Goal: Task Accomplishment & Management: Use online tool/utility

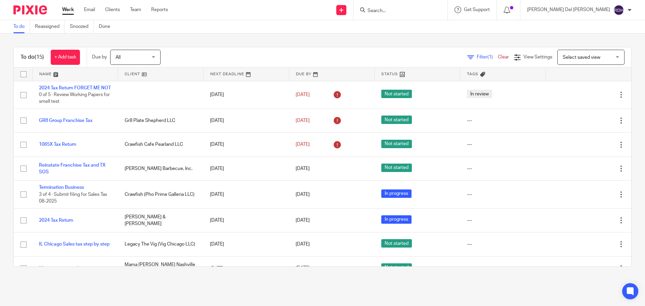
click at [56, 60] on link "+ Add task" at bounding box center [65, 57] width 29 height 15
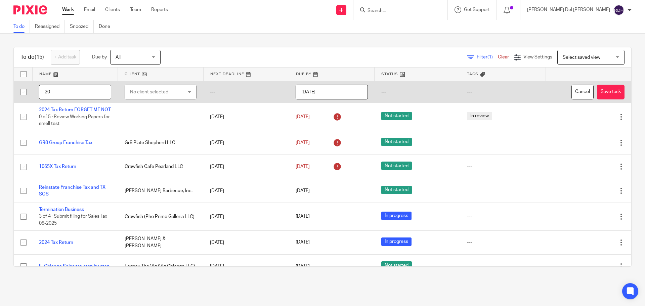
type input "2"
type input "1040 TR Rejection"
click at [141, 92] on div "No client selected" at bounding box center [156, 92] width 53 height 14
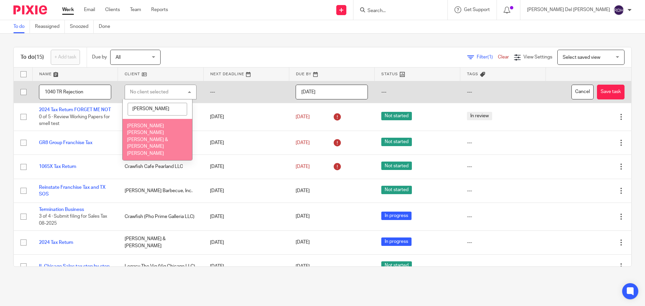
type input "[PERSON_NAME]"
click at [164, 128] on li "[PERSON_NAME] [PERSON_NAME] [PERSON_NAME] & [PERSON_NAME] [PERSON_NAME]" at bounding box center [157, 139] width 69 height 41
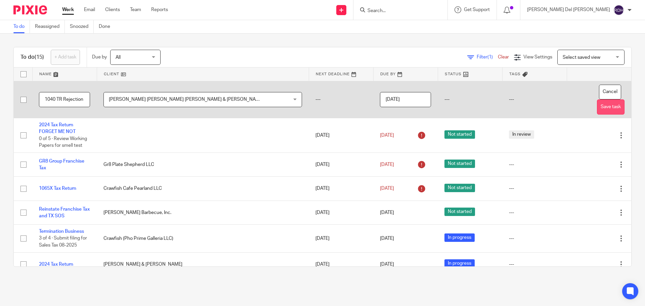
click at [599, 108] on button "Save task" at bounding box center [611, 106] width 28 height 15
